Goal: Information Seeking & Learning: Find specific fact

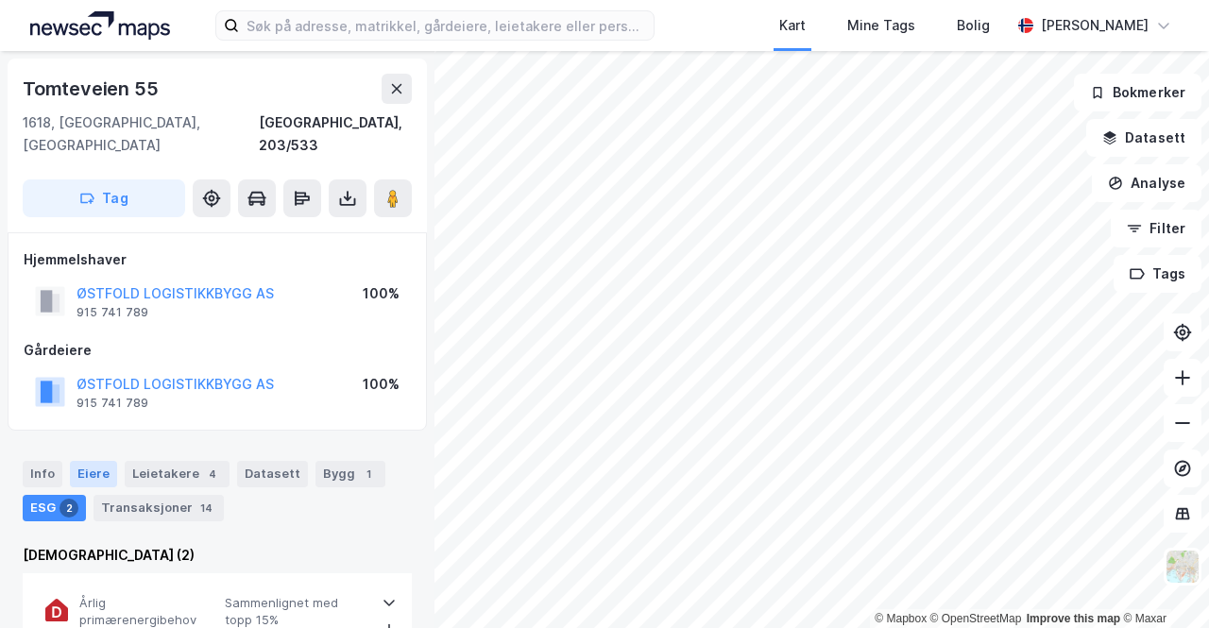
click at [75, 461] on div "Eiere" at bounding box center [93, 474] width 47 height 26
